Goal: Transaction & Acquisition: Purchase product/service

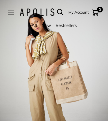
click at [77, 28] on link "Bestsellers" at bounding box center [66, 26] width 21 height 6
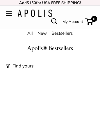
scroll to position [193, 0]
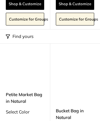
click at [8, 119] on span at bounding box center [8, 119] width 5 height 5
